Goal: Task Accomplishment & Management: Complete application form

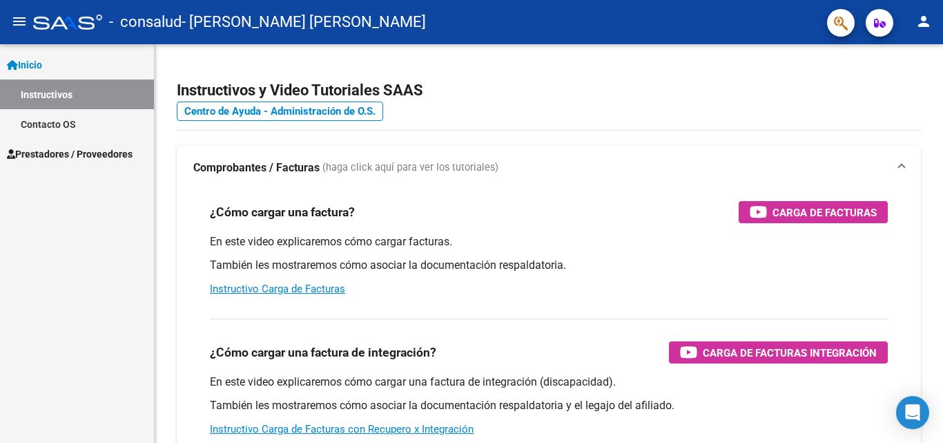
click at [97, 127] on link "Contacto OS" at bounding box center [77, 124] width 154 height 30
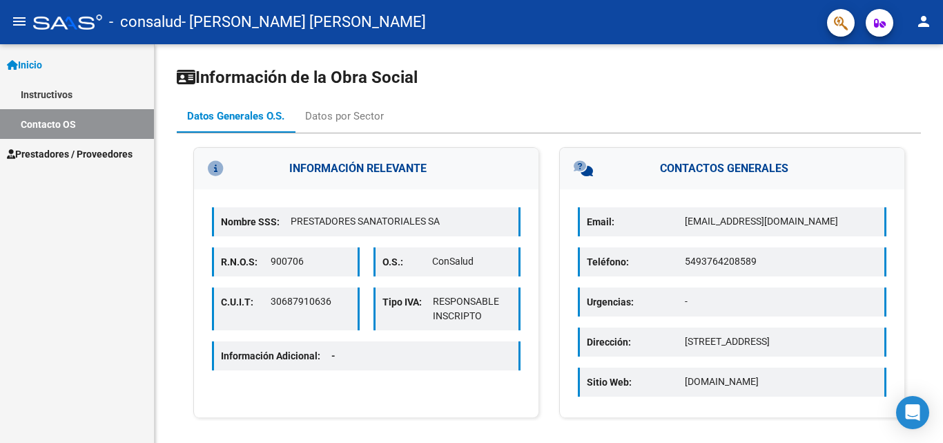
click at [109, 154] on span "Prestadores / Proveedores" at bounding box center [70, 153] width 126 height 15
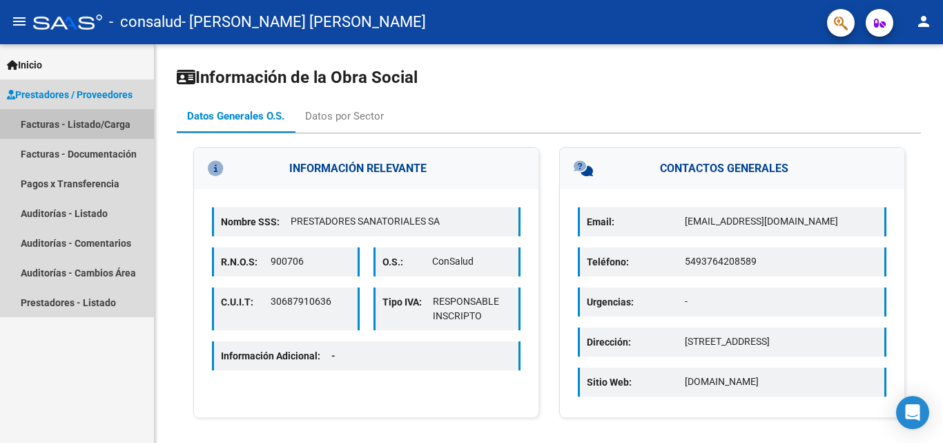
click at [44, 124] on link "Facturas - Listado/Carga" at bounding box center [77, 124] width 154 height 30
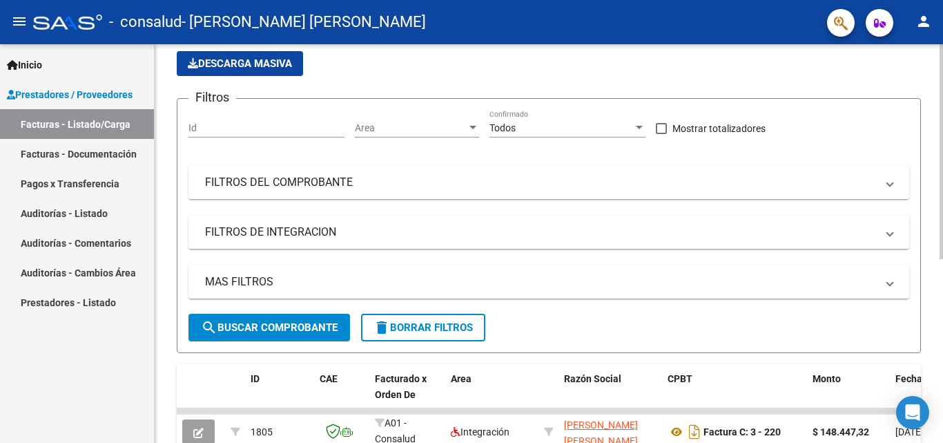
scroll to position [69, 0]
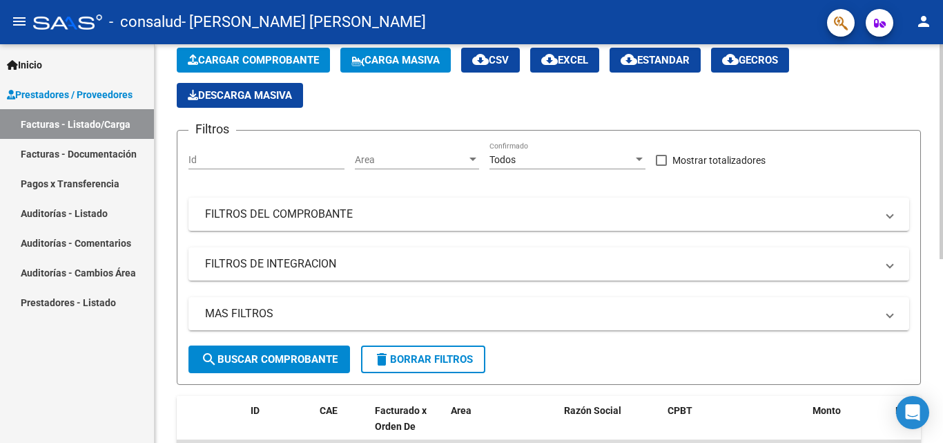
click at [289, 59] on span "Cargar Comprobante" at bounding box center [253, 60] width 131 height 12
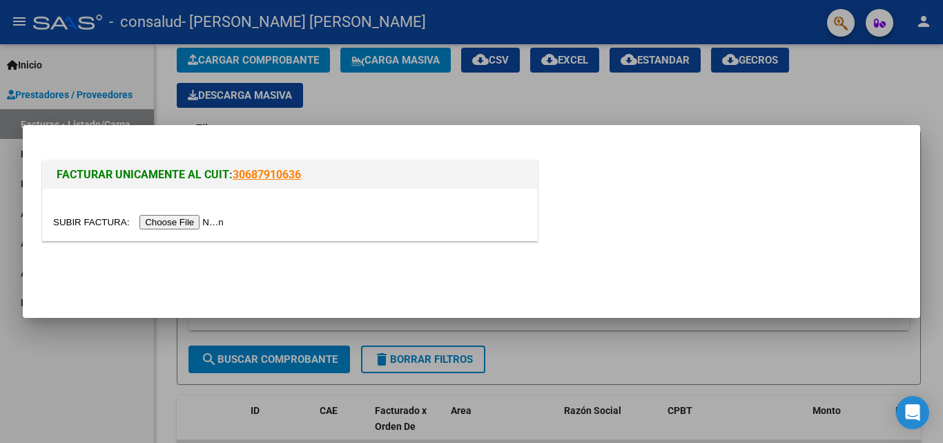
click at [195, 220] on input "file" at bounding box center [140, 222] width 175 height 15
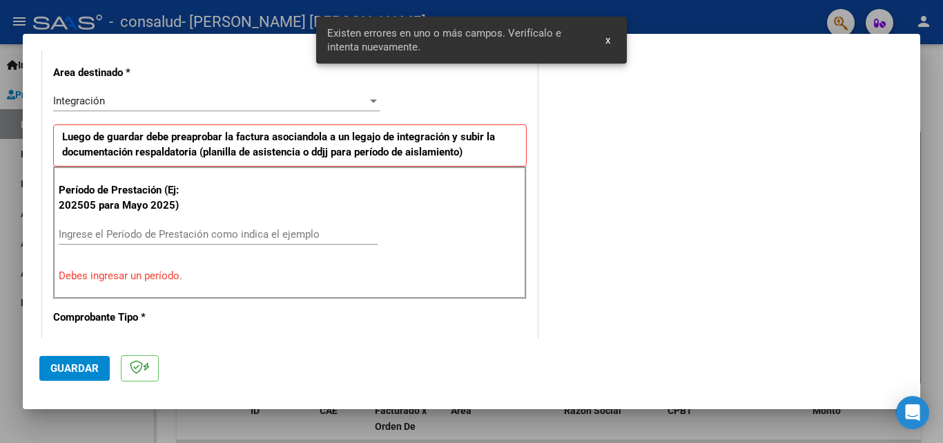
scroll to position [338, 0]
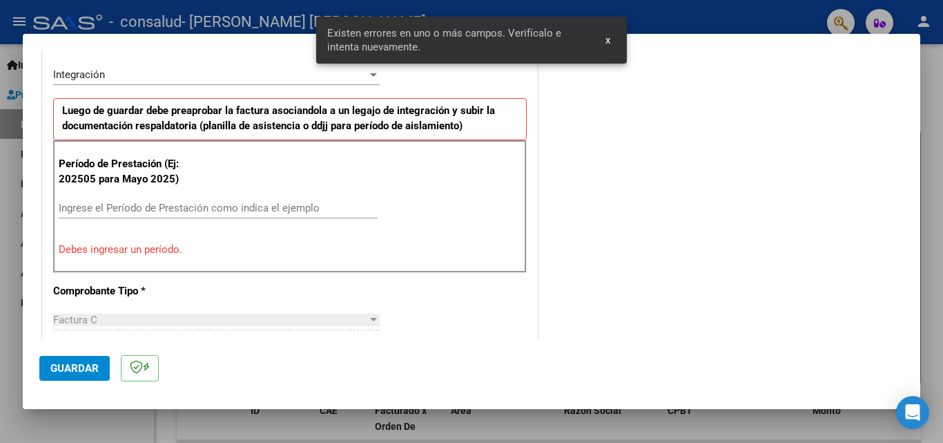
click at [125, 206] on input "Ingrese el Período de Prestación como indica el ejemplo" at bounding box center [218, 208] width 319 height 12
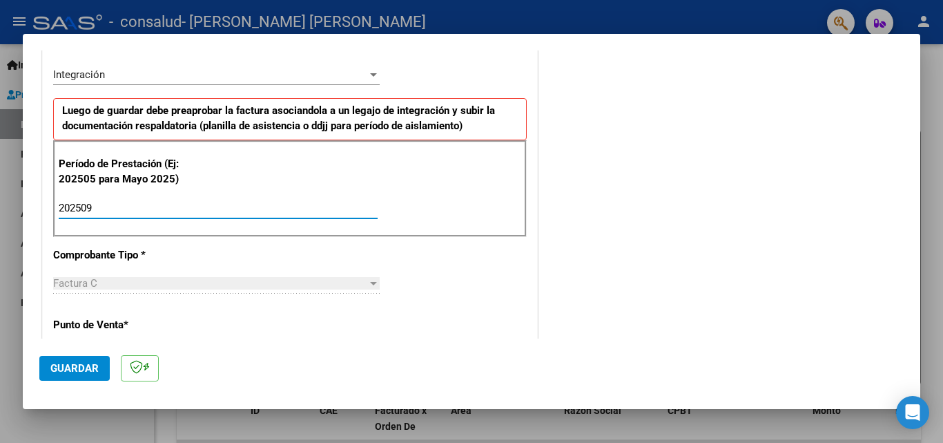
type input "202509"
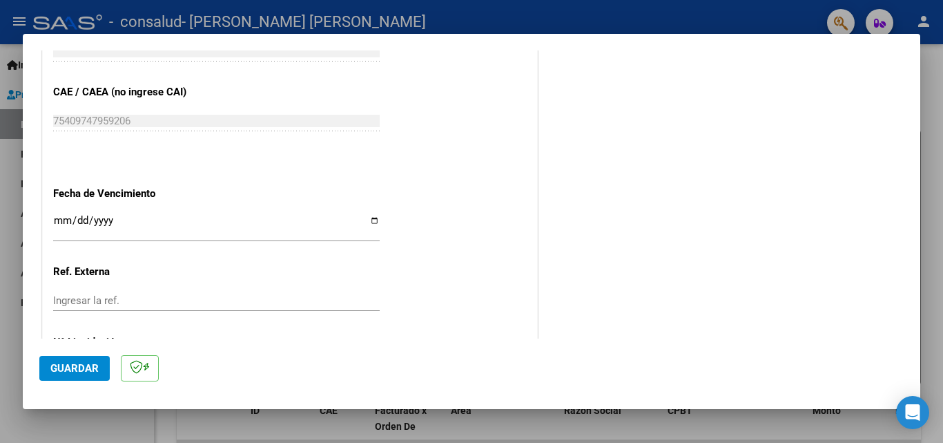
scroll to position [927, 0]
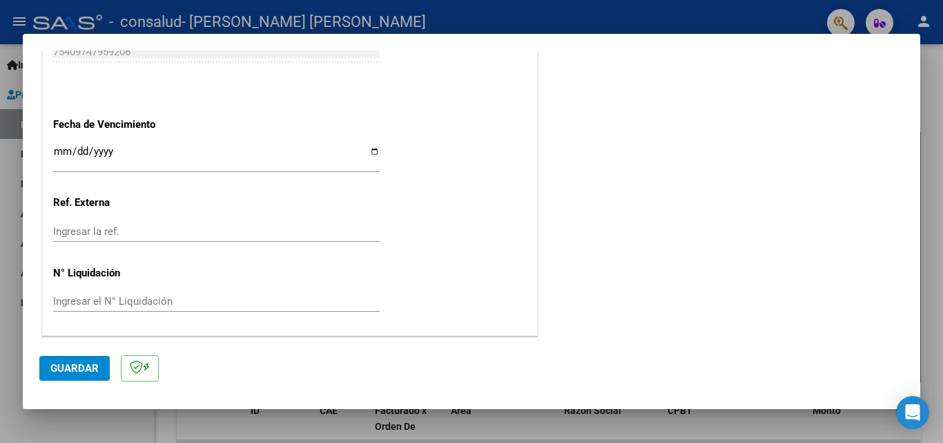
click at [81, 370] on span "Guardar" at bounding box center [74, 368] width 48 height 12
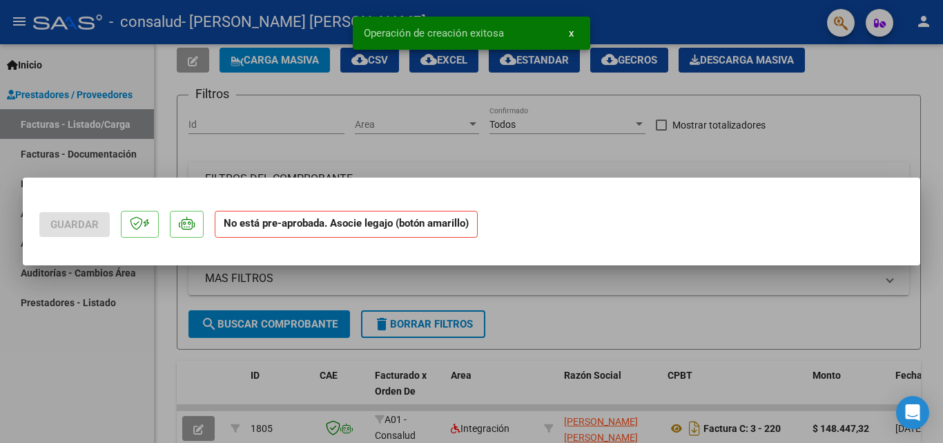
scroll to position [0, 0]
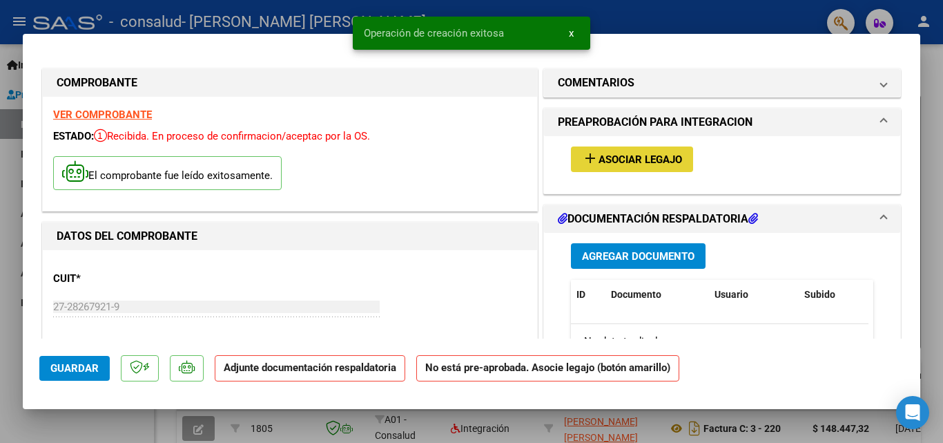
click at [639, 157] on span "Asociar Legajo" at bounding box center [641, 159] width 84 height 12
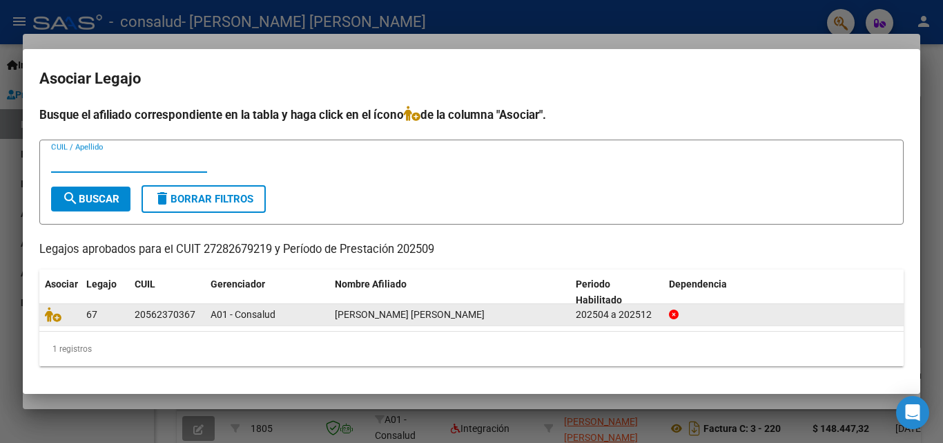
click at [83, 309] on datatable-body-cell "67" at bounding box center [105, 314] width 48 height 21
click at [381, 313] on span "CASTRO MERELES SERGIO VALENTINO" at bounding box center [410, 314] width 150 height 11
click at [380, 313] on span "CASTRO MERELES SERGIO VALENTINO" at bounding box center [410, 314] width 150 height 11
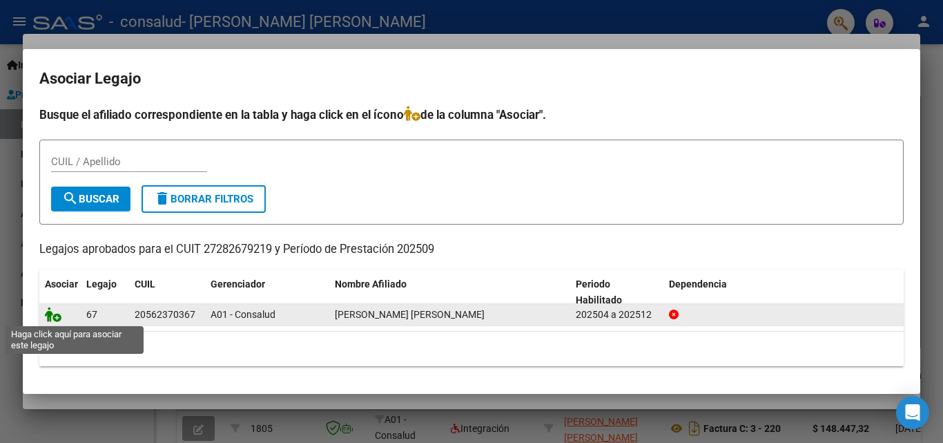
click at [55, 316] on icon at bounding box center [53, 314] width 17 height 15
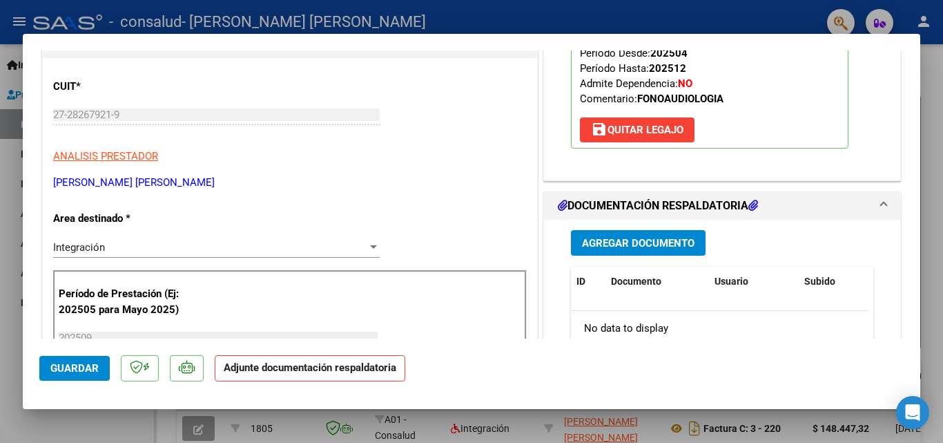
scroll to position [207, 0]
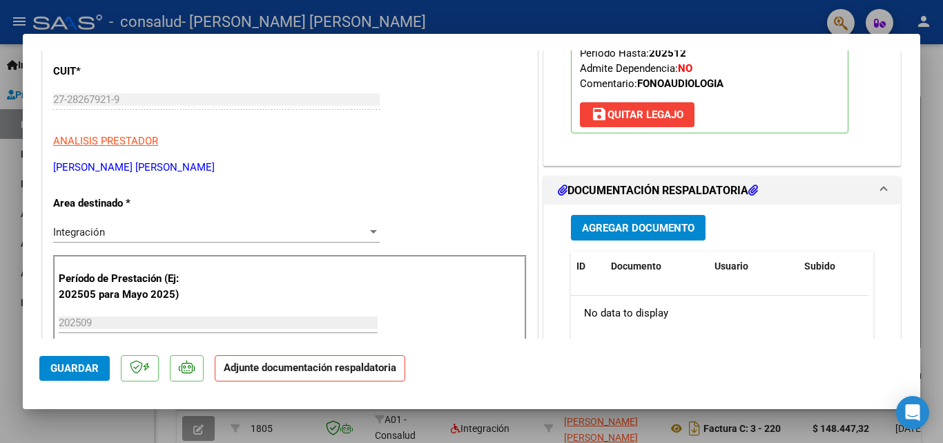
click at [614, 224] on span "Agregar Documento" at bounding box center [638, 228] width 113 height 12
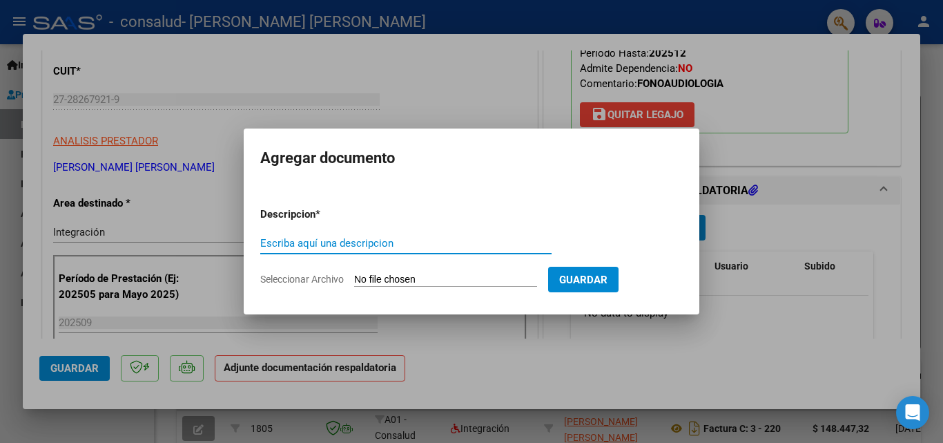
click at [429, 281] on input "Seleccionar Archivo" at bounding box center [445, 279] width 183 height 13
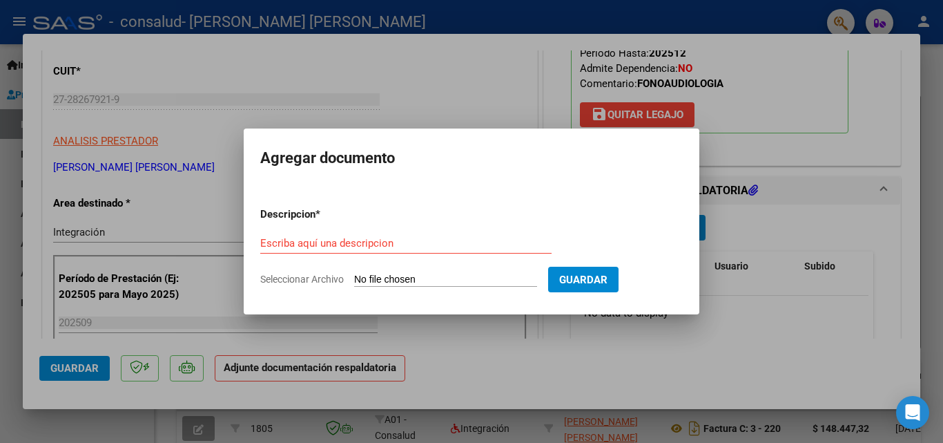
type input "C:\fakepath\planilla de asistencia Septiembre Valentino Mereles .pdf"
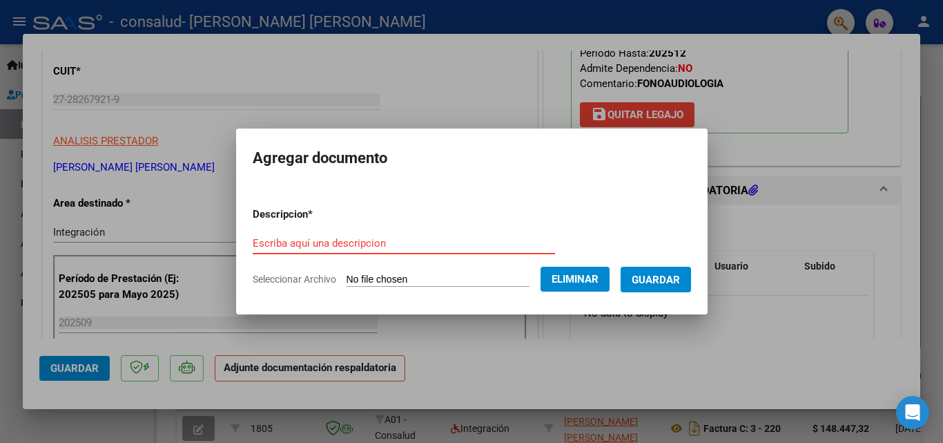
click at [308, 245] on input "Escriba aquí una descripcion" at bounding box center [404, 243] width 302 height 12
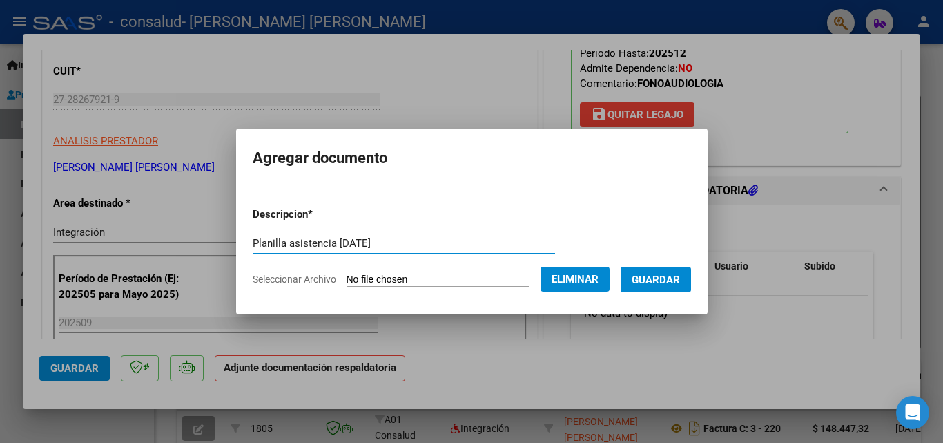
type input "Planilla asistencia Septiembre 2025"
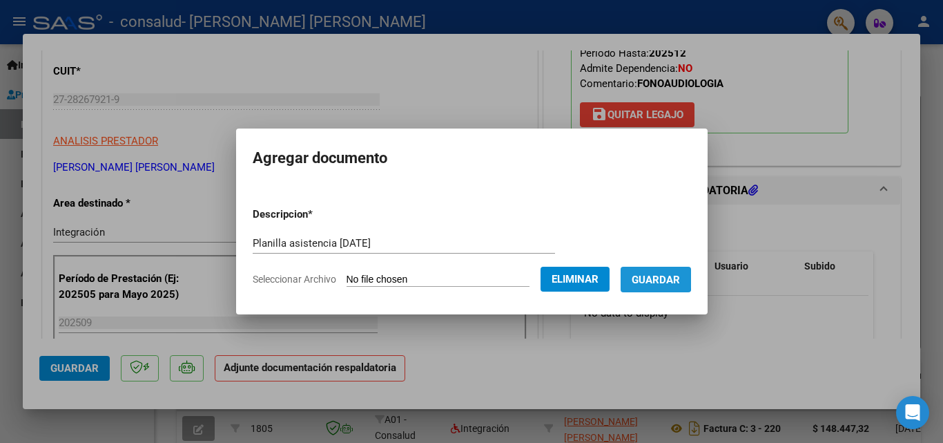
click at [665, 277] on span "Guardar" at bounding box center [656, 279] width 48 height 12
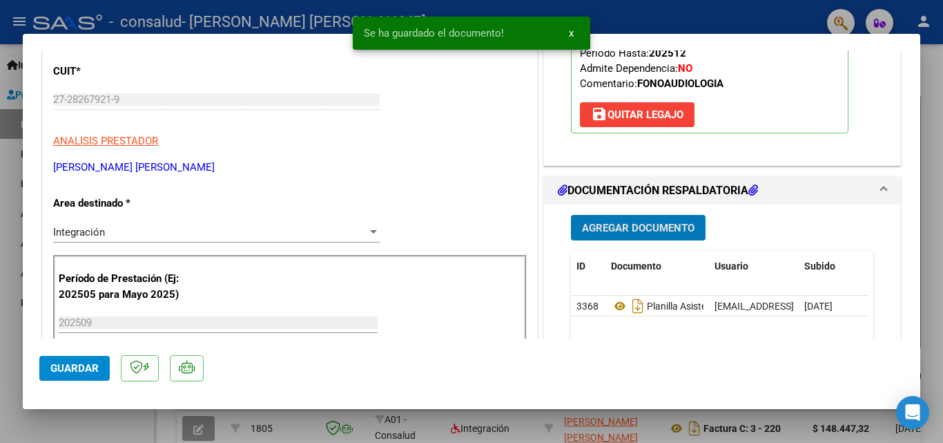
click at [71, 369] on span "Guardar" at bounding box center [74, 368] width 48 height 12
click at [88, 416] on div at bounding box center [471, 221] width 943 height 443
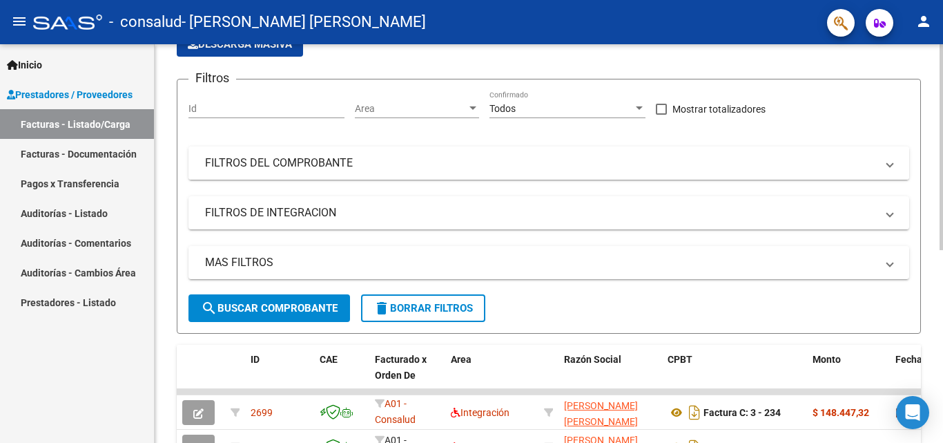
scroll to position [276, 0]
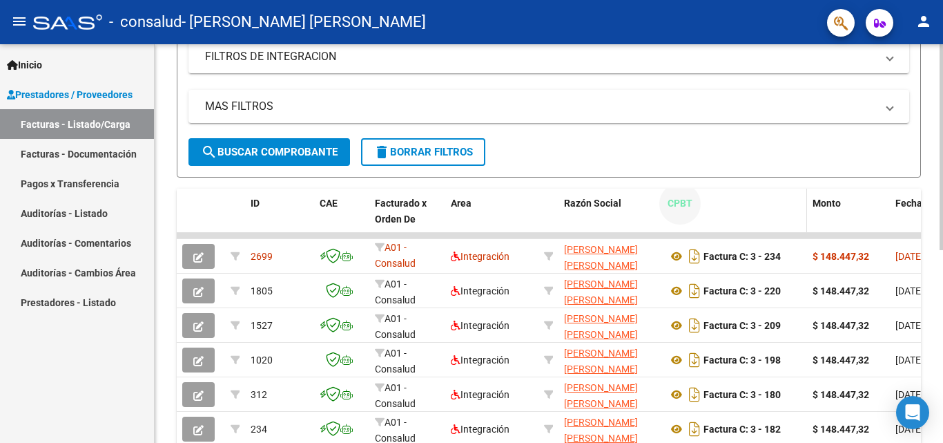
drag, startPoint x: 721, startPoint y: 229, endPoint x: 758, endPoint y: 231, distance: 37.3
click at [758, 231] on datatable-header-cell "CPBT" at bounding box center [734, 219] width 145 height 61
drag, startPoint x: 742, startPoint y: 231, endPoint x: 871, endPoint y: 227, distance: 128.5
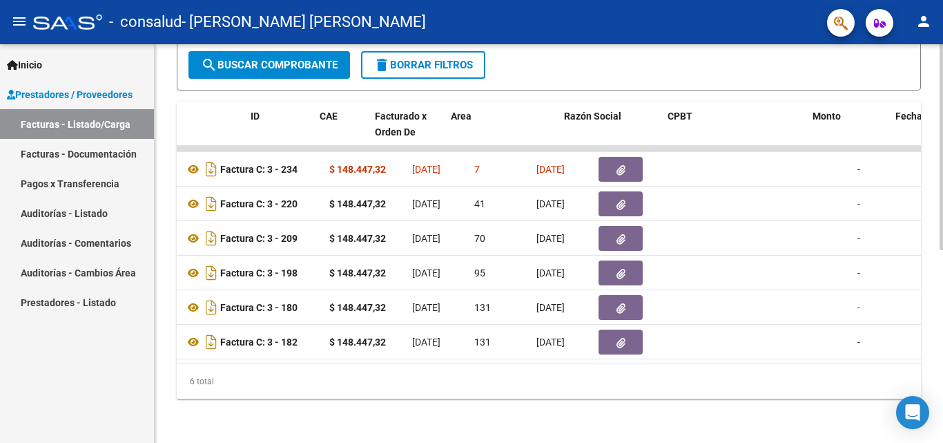
scroll to position [0, 0]
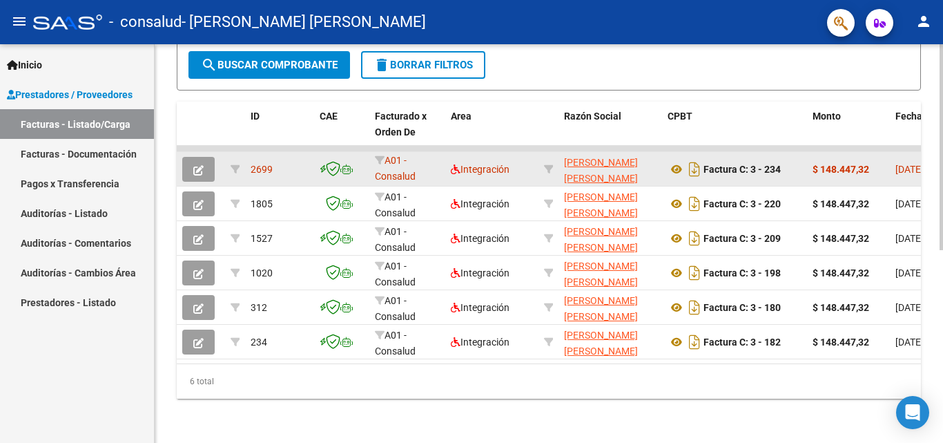
click at [828, 164] on strong "$ 148.447,32" at bounding box center [841, 169] width 57 height 11
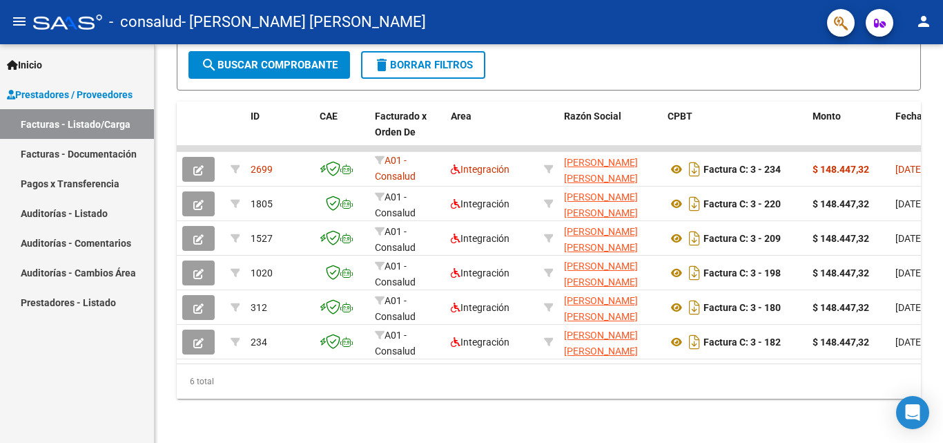
click at [52, 181] on link "Pagos x Transferencia" at bounding box center [77, 183] width 154 height 30
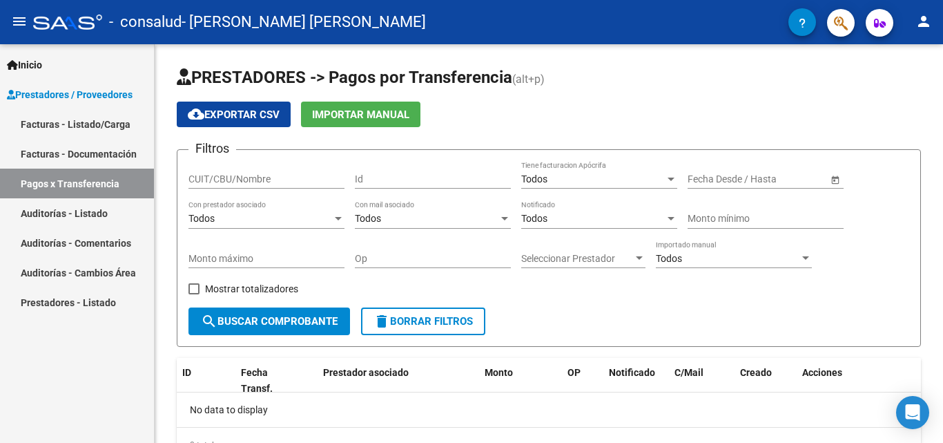
click at [927, 23] on mat-icon "person" at bounding box center [924, 21] width 17 height 17
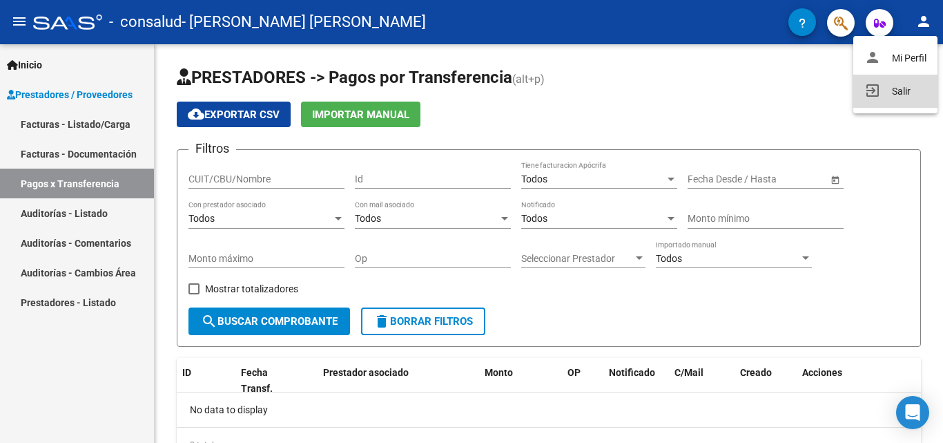
click at [907, 96] on button "exit_to_app Salir" at bounding box center [895, 91] width 84 height 33
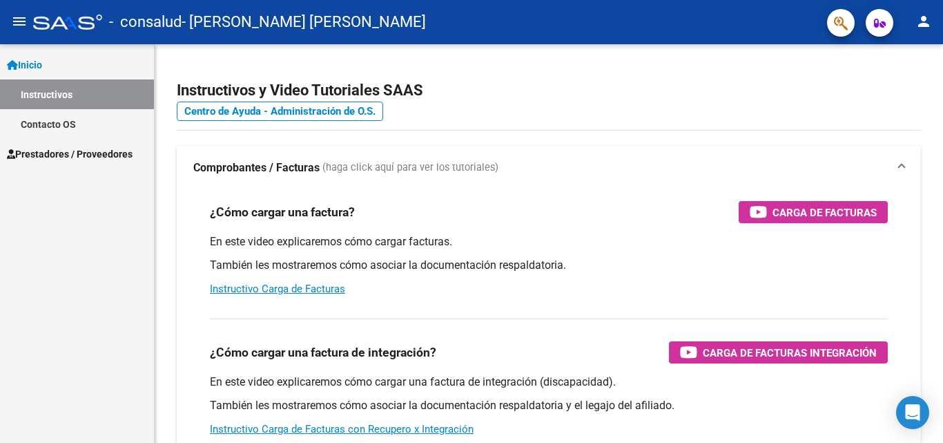
click at [43, 122] on link "Contacto OS" at bounding box center [77, 124] width 154 height 30
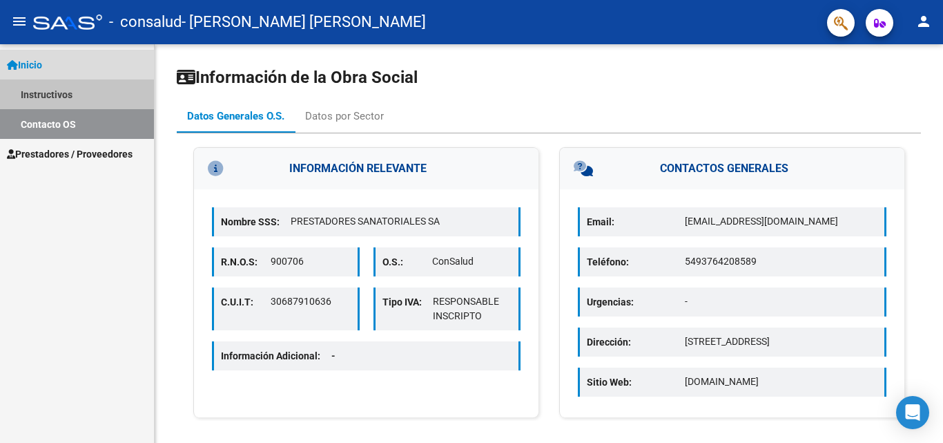
click at [46, 93] on link "Instructivos" at bounding box center [77, 94] width 154 height 30
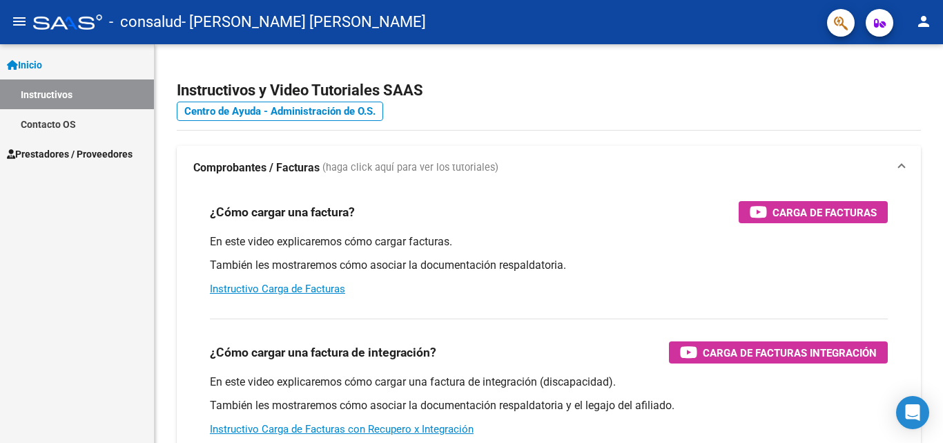
click at [55, 121] on link "Contacto OS" at bounding box center [77, 124] width 154 height 30
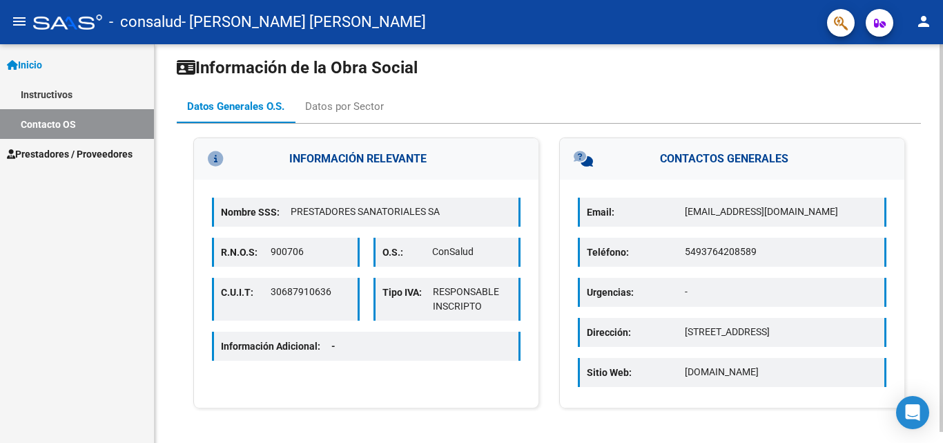
scroll to position [11, 0]
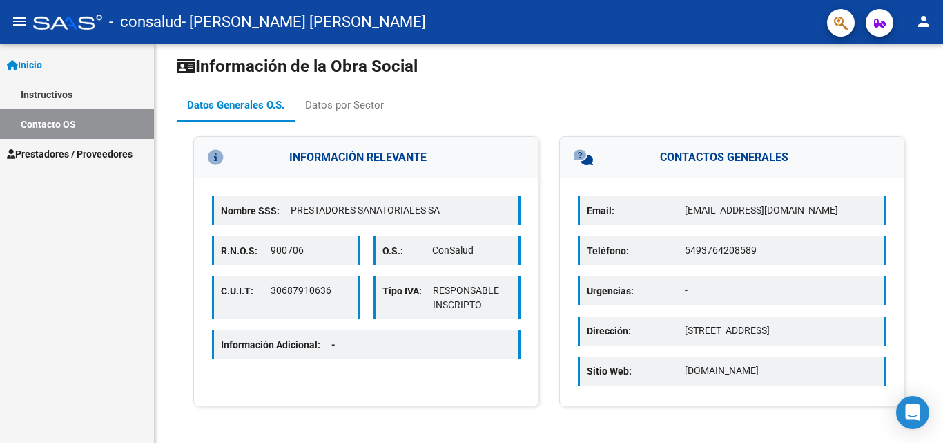
click at [49, 89] on link "Instructivos" at bounding box center [77, 94] width 154 height 30
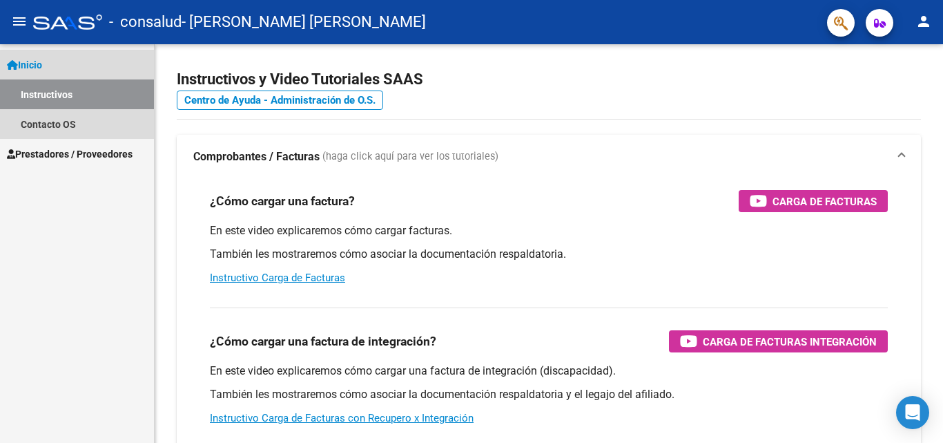
click at [126, 62] on link "Inicio" at bounding box center [77, 65] width 154 height 30
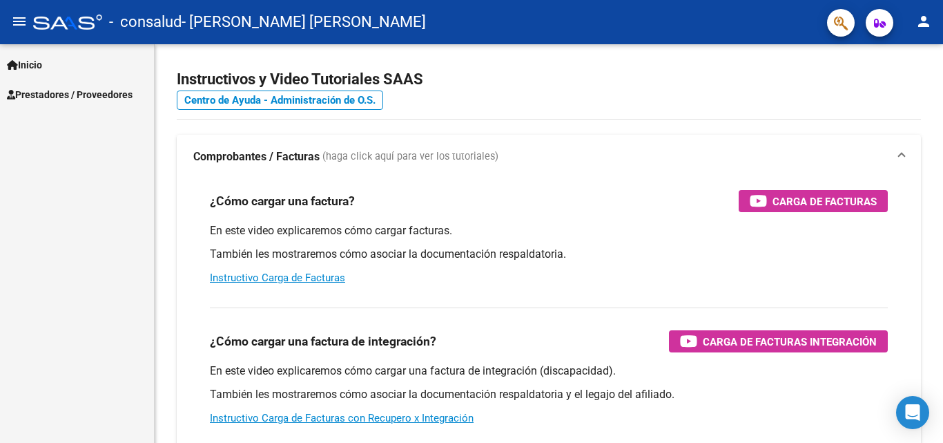
click at [124, 113] on div "Inicio Instructivos Contacto OS Prestadores / Proveedores Facturas - Listado/Ca…" at bounding box center [77, 243] width 154 height 398
click at [124, 90] on span "Prestadores / Proveedores" at bounding box center [70, 94] width 126 height 15
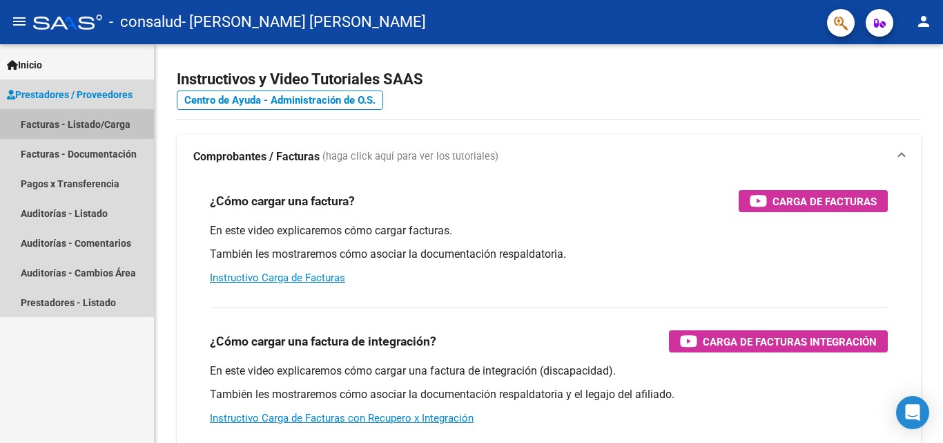
click at [100, 115] on link "Facturas - Listado/Carga" at bounding box center [77, 124] width 154 height 30
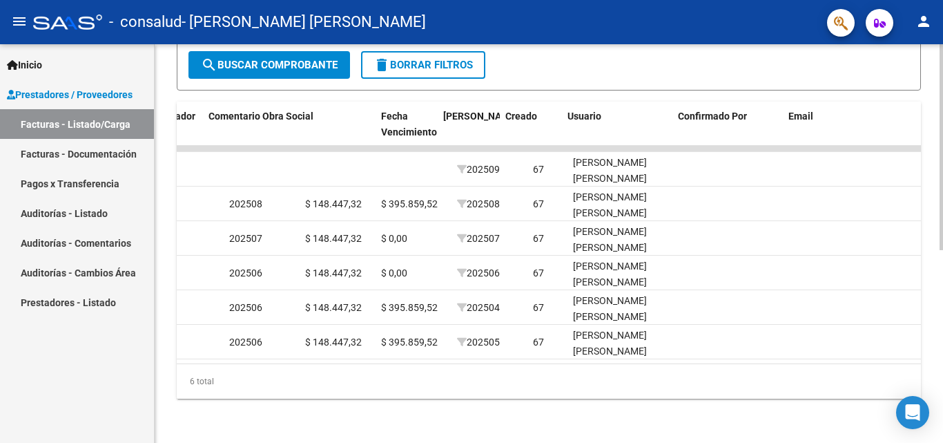
scroll to position [0, 2167]
